Goal: Task Accomplishment & Management: Use online tool/utility

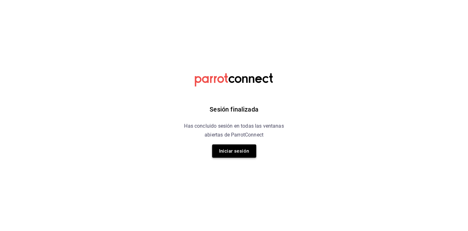
click at [236, 144] on button "Iniciar sesión" at bounding box center [234, 150] width 44 height 13
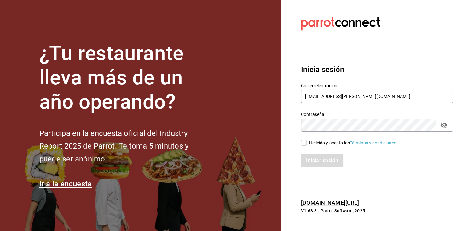
click at [307, 143] on span "He leído y acepto los Términos y condiciones." at bounding box center [352, 142] width 91 height 7
click at [307, 143] on input "He leído y acepto los Términos y condiciones." at bounding box center [304, 143] width 6 height 6
checkbox input "true"
click at [316, 162] on button "Iniciar sesión" at bounding box center [322, 160] width 43 height 13
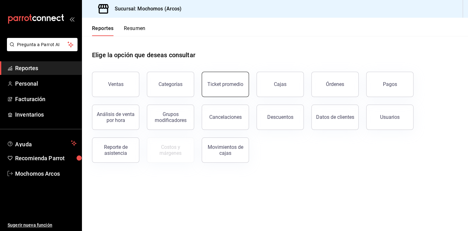
click at [234, 76] on button "Ticket promedio" at bounding box center [225, 84] width 47 height 25
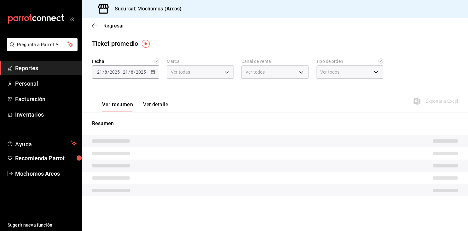
type input "dd36a3dd-8c35-4563-bc3a-0ae6137ce787"
type input "PARROT,UBER_EATS,RAPPI,DIDI_FOOD,ONLINE"
type input "c6b8ee8d-4955-4723-bae1-372b147e207b,27be71f3-ce18-4cfa-bd3b-e966efc6a73f,EXTER…"
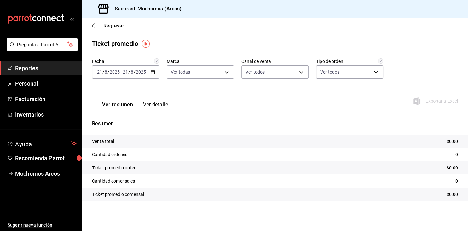
click at [156, 74] on div "[DATE] [DATE] - [DATE] [DATE]" at bounding box center [125, 71] width 67 height 13
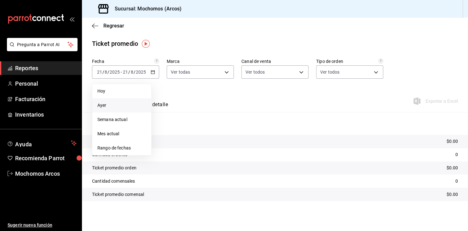
click at [100, 103] on span "Ayer" at bounding box center [121, 105] width 49 height 7
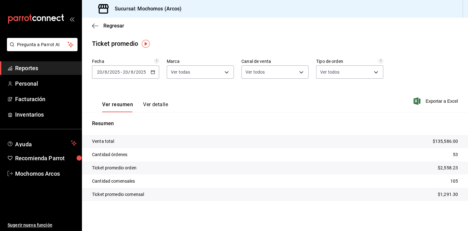
click at [20, 68] on span "Reportes" at bounding box center [46, 68] width 62 height 9
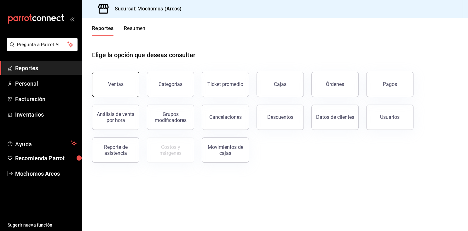
click at [123, 88] on button "Ventas" at bounding box center [115, 84] width 47 height 25
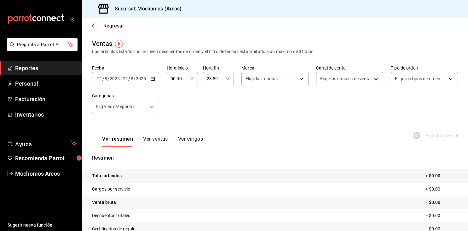
click at [153, 78] on \(Stroke\) "button" at bounding box center [152, 78] width 3 height 0
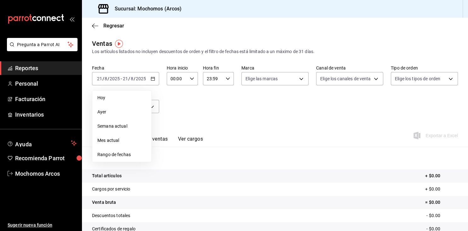
click at [240, 120] on div "Fecha [DATE] [DATE] - [DATE] [DATE] [DATE] [DATE] Semana actual Mes actual Rang…" at bounding box center [275, 93] width 366 height 56
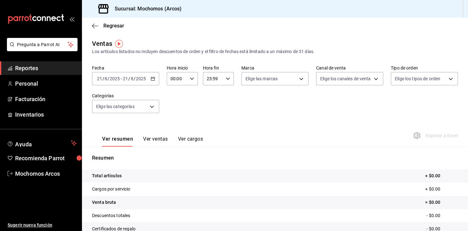
click at [193, 83] on div "00:00 Hora inicio" at bounding box center [182, 78] width 31 height 13
click at [175, 109] on span "05" at bounding box center [174, 106] width 5 height 5
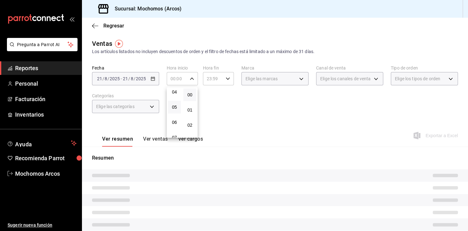
type input "05:00"
click at [221, 79] on div at bounding box center [234, 115] width 468 height 231
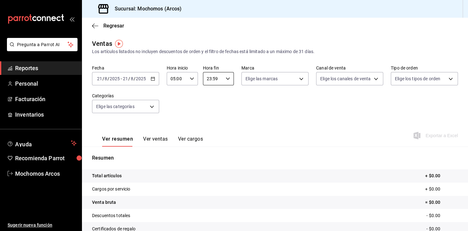
click at [221, 79] on input "23:59" at bounding box center [213, 78] width 21 height 13
drag, startPoint x: 214, startPoint y: 104, endPoint x: 208, endPoint y: 101, distance: 6.8
click at [213, 104] on button "04" at bounding box center [210, 98] width 13 height 13
type input "04:59"
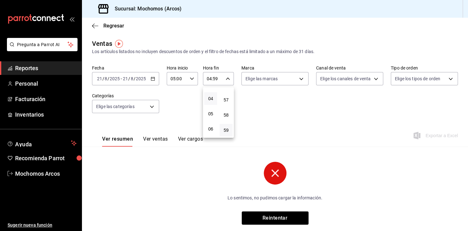
click at [262, 114] on div at bounding box center [234, 115] width 468 height 231
click at [154, 80] on icon "button" at bounding box center [153, 78] width 4 height 4
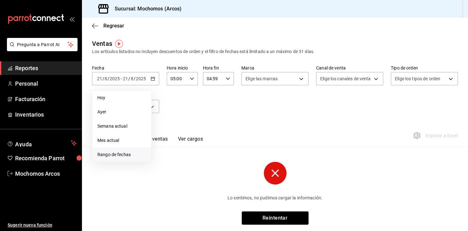
click at [108, 154] on span "Rango de fechas" at bounding box center [121, 154] width 49 height 7
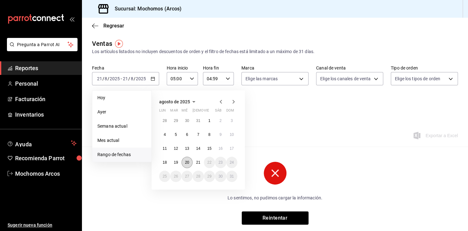
click at [186, 165] on button "20" at bounding box center [187, 161] width 11 height 11
click at [198, 164] on abbr "21" at bounding box center [198, 162] width 4 height 4
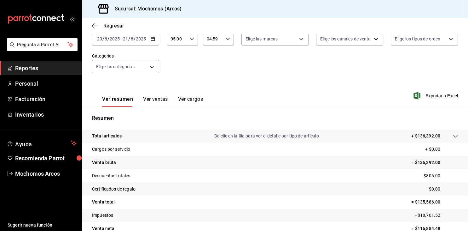
scroll to position [72, 0]
